Goal: Check status: Check status

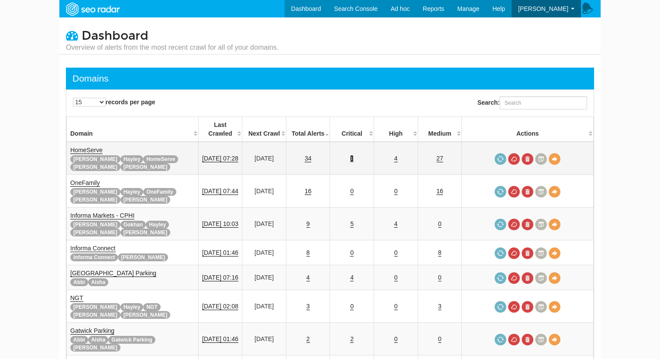
click at [353, 155] on link "3" at bounding box center [351, 158] width 3 height 7
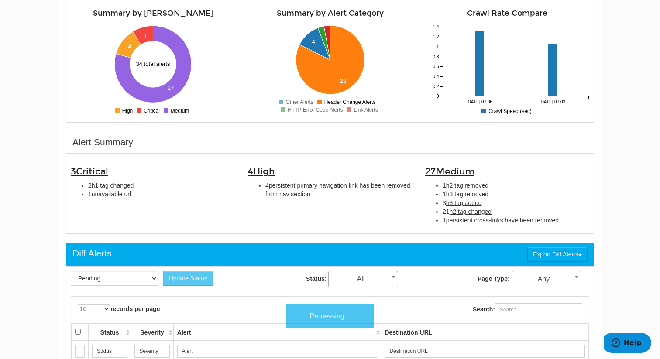
scroll to position [152, 0]
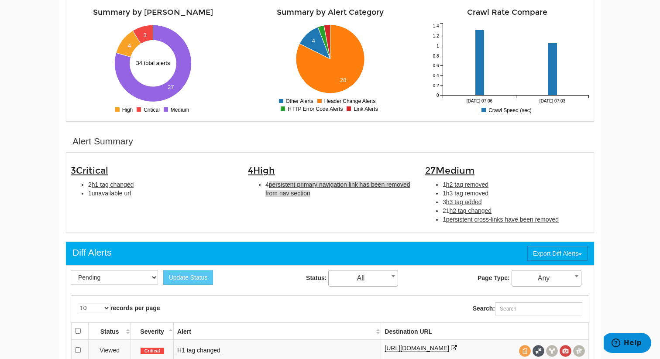
click at [322, 188] on span "persistent primary navigation link has been removed from nav section" at bounding box center [337, 189] width 145 height 16
type input "persistent primary navigation link has been removed from nav section"
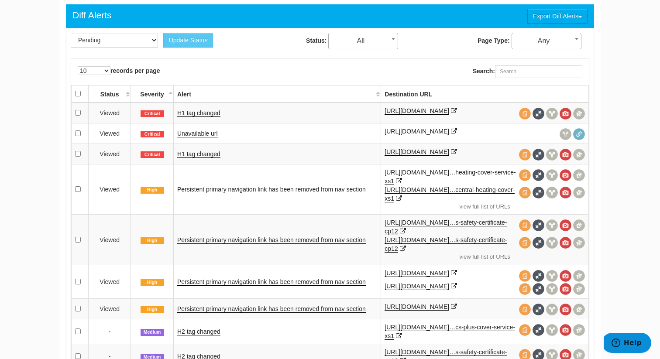
scroll to position [422, 0]
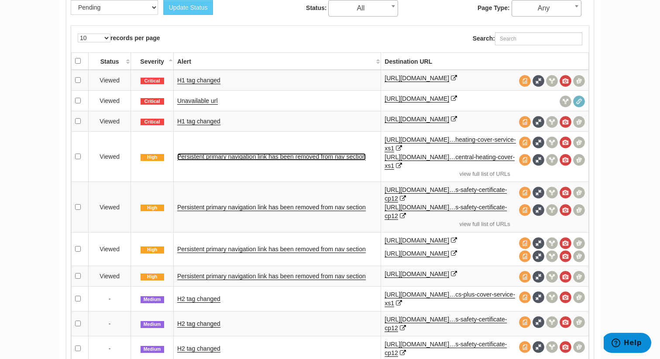
click at [286, 160] on link "Persistent primary navigation link has been removed from nav section" at bounding box center [271, 156] width 188 height 7
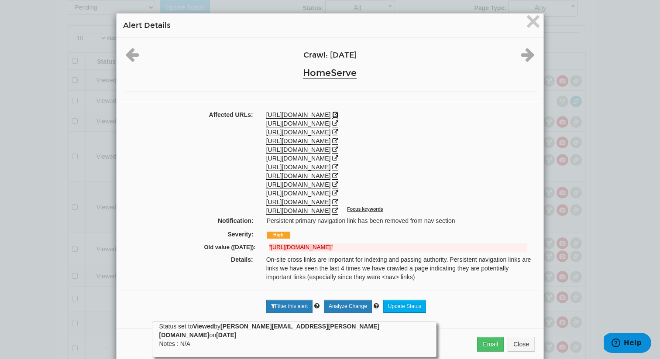
click at [338, 114] on icon at bounding box center [335, 115] width 6 height 6
click at [529, 20] on span "×" at bounding box center [532, 21] width 15 height 29
